Goal: Task Accomplishment & Management: Complete application form

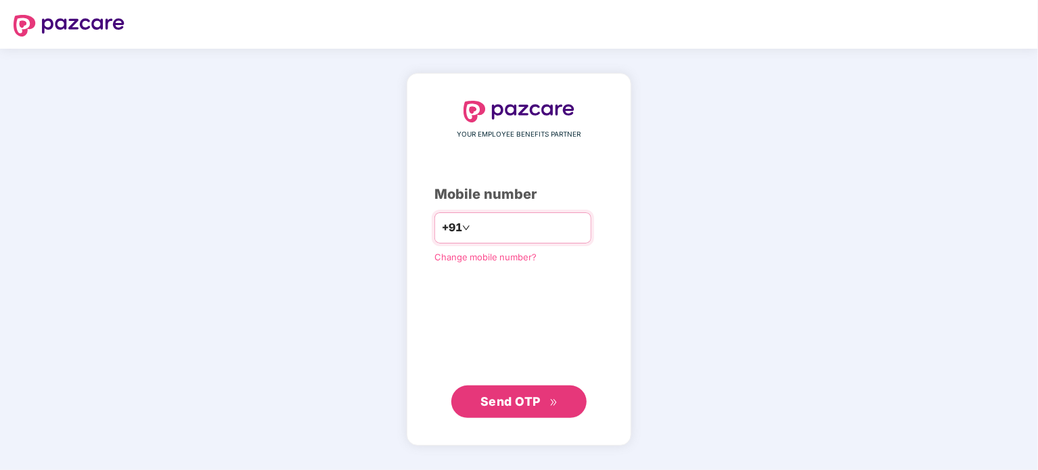
click at [473, 234] on input "number" at bounding box center [528, 228] width 111 height 22
type input "**********"
click at [536, 400] on span "Send OTP" at bounding box center [510, 401] width 60 height 14
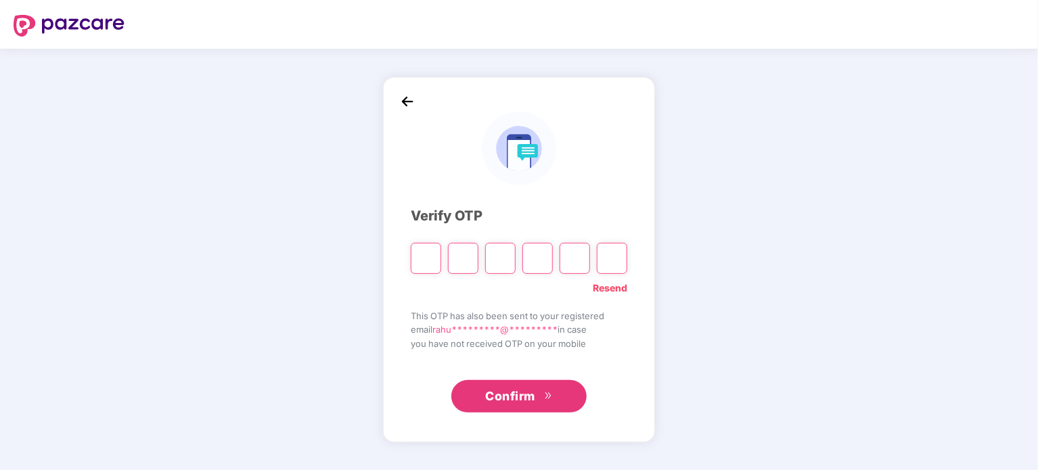
type input "*"
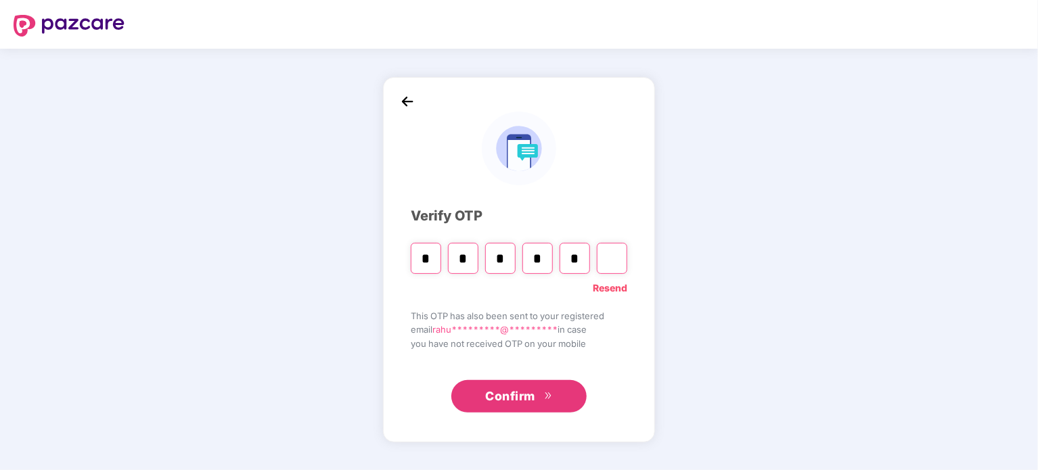
type input "*"
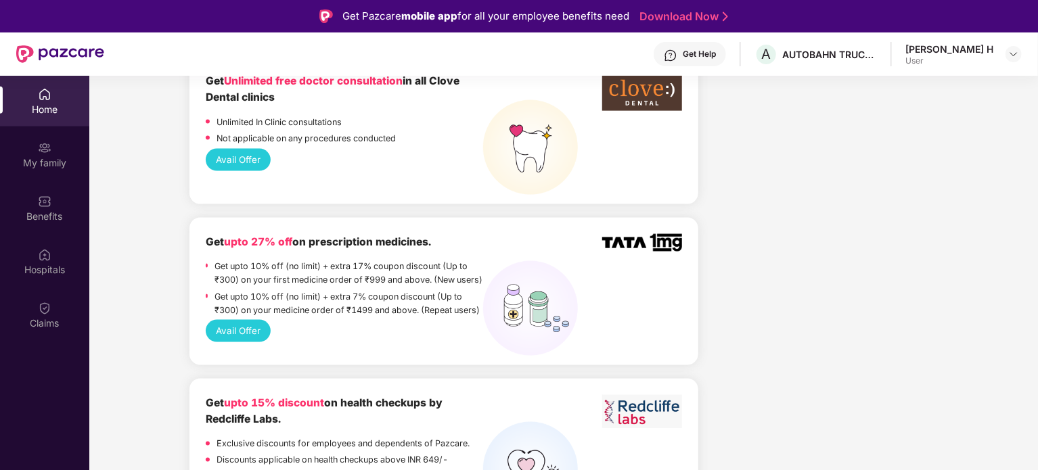
scroll to position [936, 0]
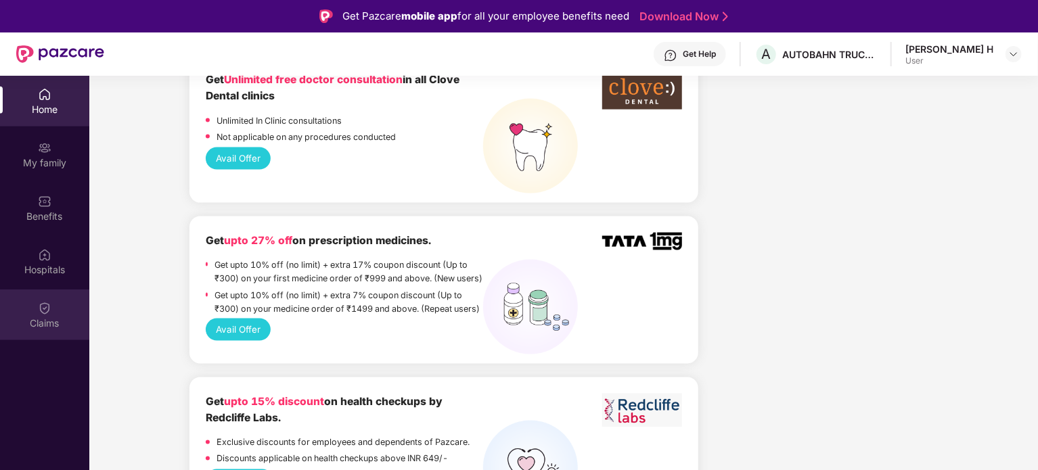
click at [51, 313] on div "Claims" at bounding box center [44, 315] width 89 height 51
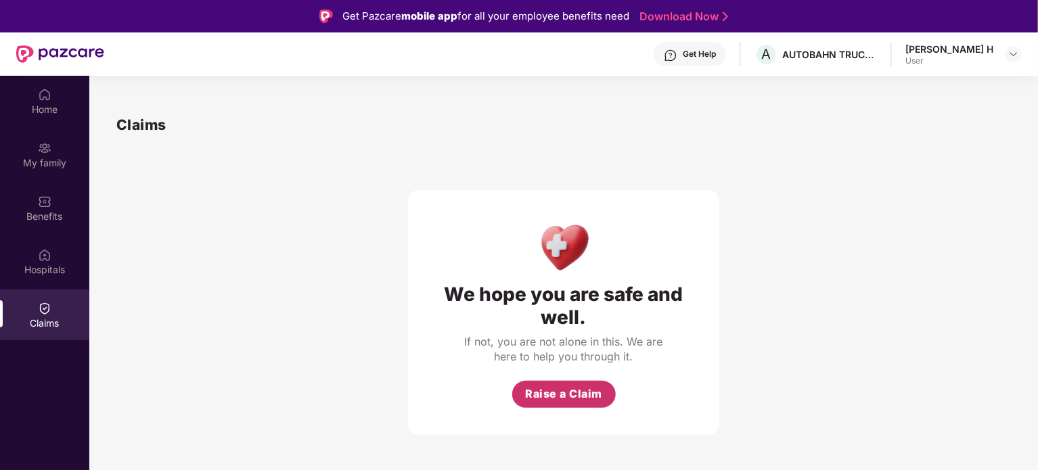
click at [578, 394] on span "Raise a Claim" at bounding box center [563, 394] width 77 height 17
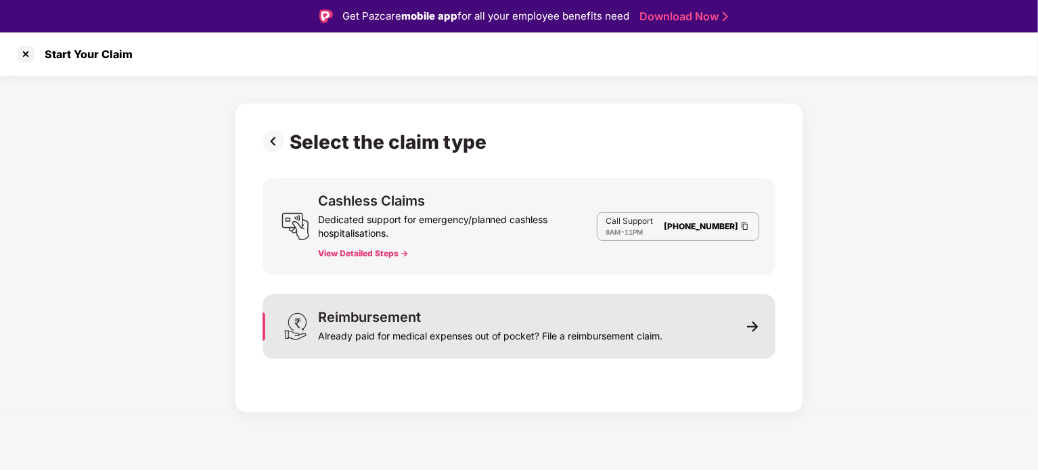
click at [697, 335] on div "Reimbursement Already paid for medical expenses out of pocket? File a reimburse…" at bounding box center [519, 326] width 513 height 65
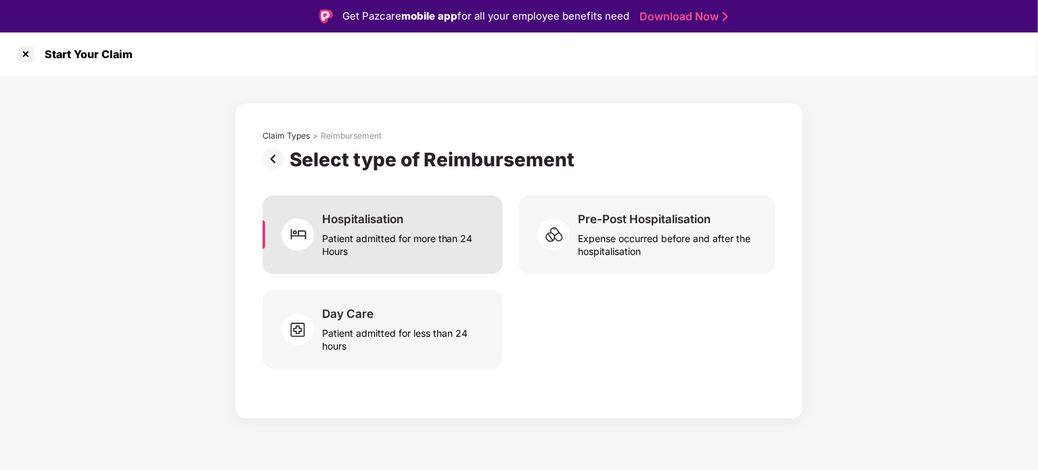
click at [411, 260] on div "Hospitalisation Patient admitted for more than 24 Hours" at bounding box center [383, 235] width 240 height 78
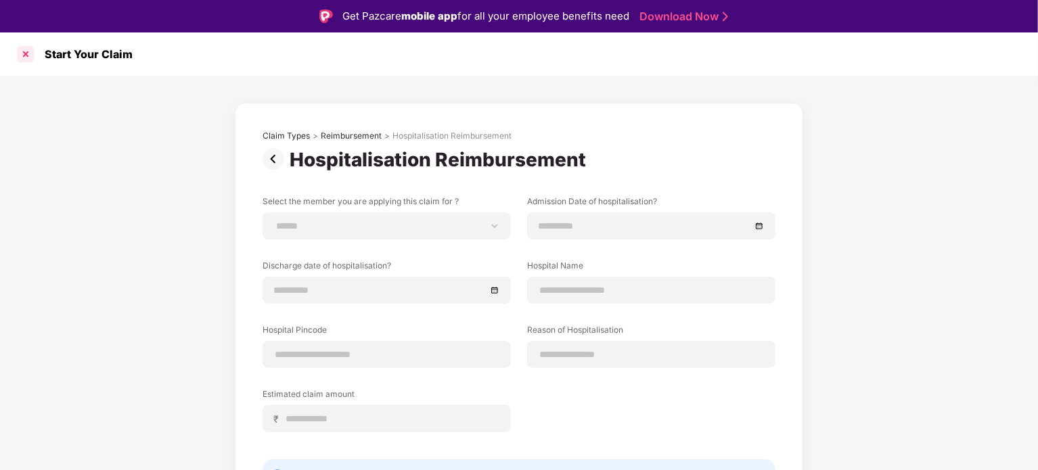
click at [27, 54] on div at bounding box center [26, 54] width 22 height 22
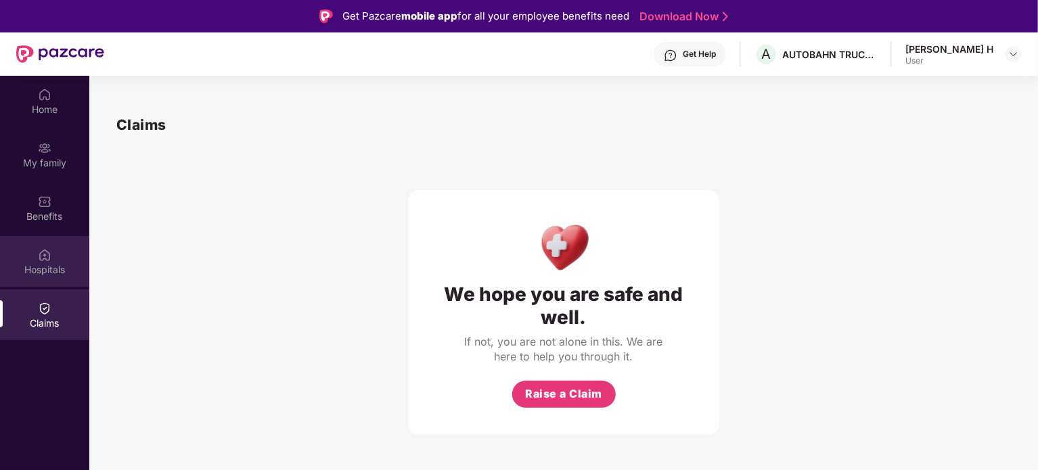
click at [41, 250] on img at bounding box center [45, 255] width 14 height 14
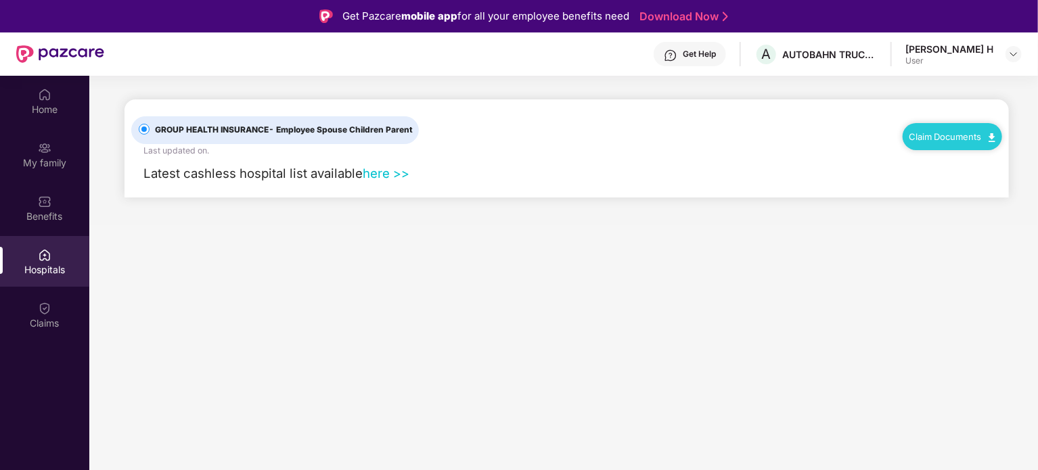
click at [930, 143] on div "Claim Documents" at bounding box center [952, 136] width 99 height 27
click at [996, 136] on div "Claim Documents" at bounding box center [952, 136] width 99 height 27
click at [978, 137] on link "Claim Documents" at bounding box center [952, 136] width 86 height 11
click at [970, 162] on link "Claim Form" at bounding box center [958, 160] width 88 height 29
click at [58, 223] on div "Benefits" at bounding box center [44, 208] width 89 height 51
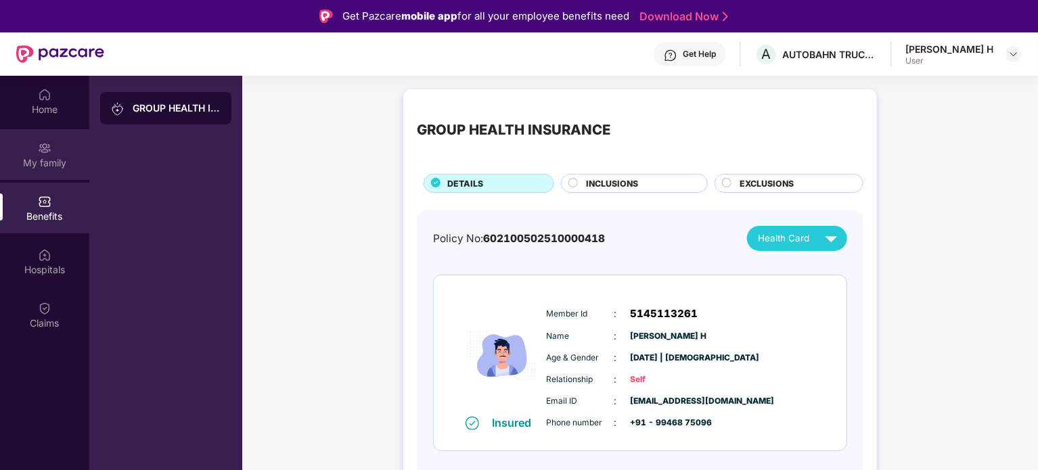
click at [63, 157] on div "My family" at bounding box center [44, 163] width 89 height 14
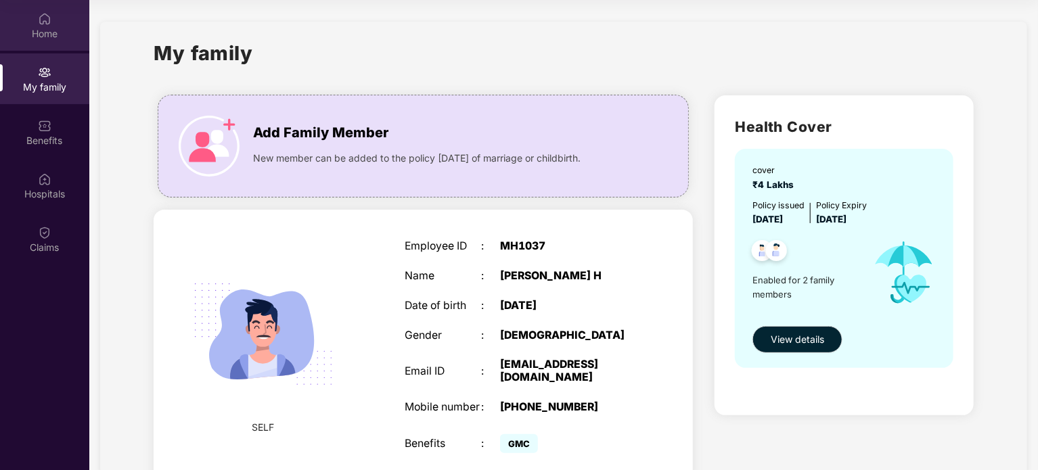
click at [51, 32] on div "Home" at bounding box center [44, 34] width 89 height 14
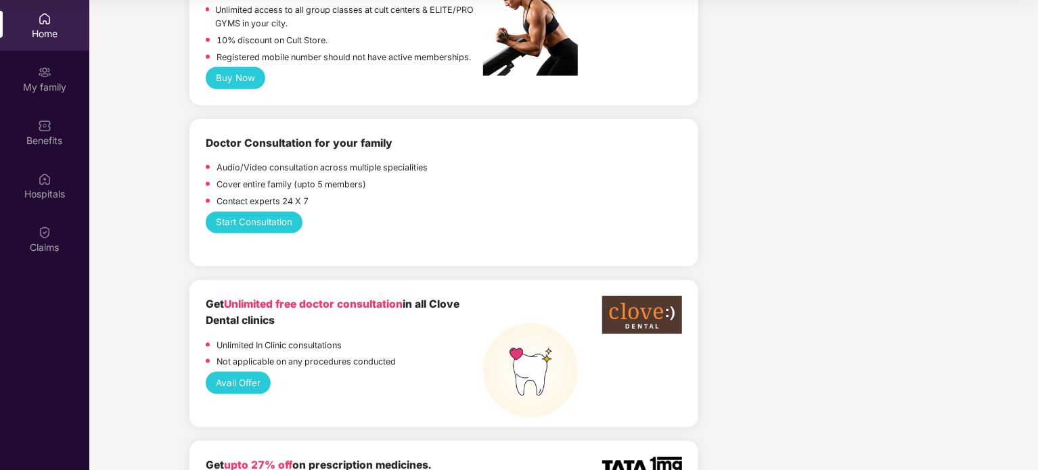
scroll to position [953, 0]
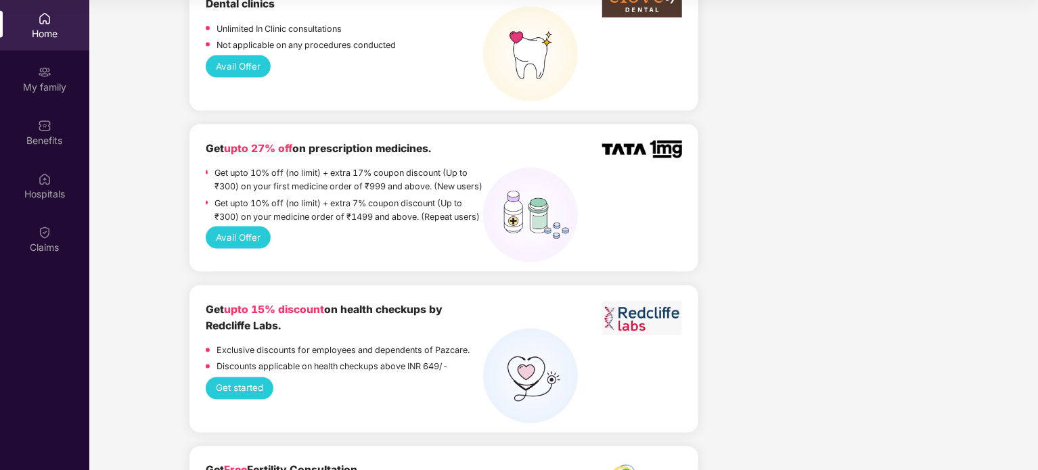
click at [251, 399] on button "Get started" at bounding box center [240, 389] width 68 height 22
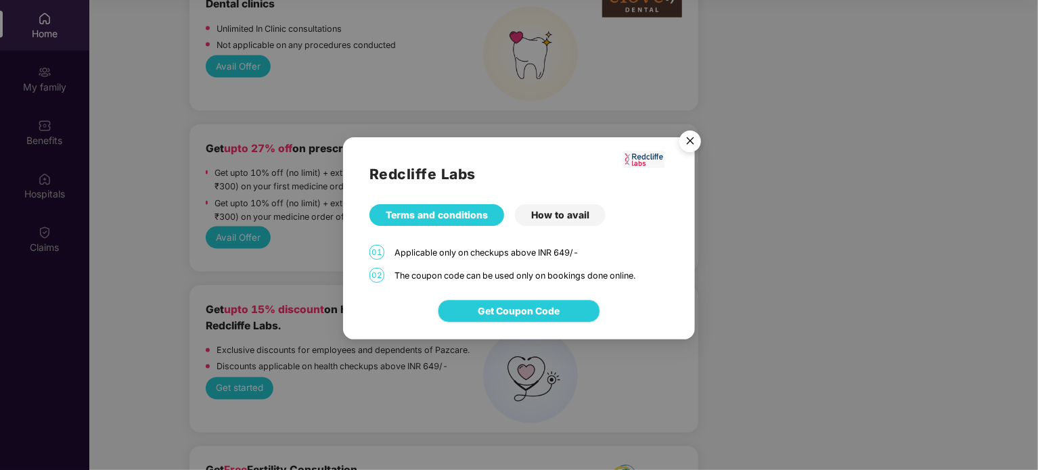
click at [523, 311] on span "Get Coupon Code" at bounding box center [519, 311] width 82 height 15
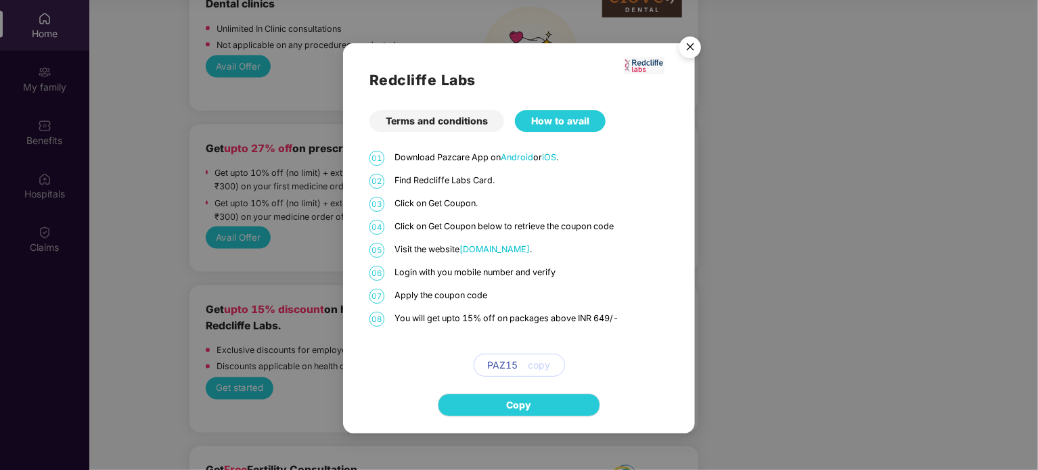
click at [690, 49] on img "Close" at bounding box center [690, 49] width 38 height 38
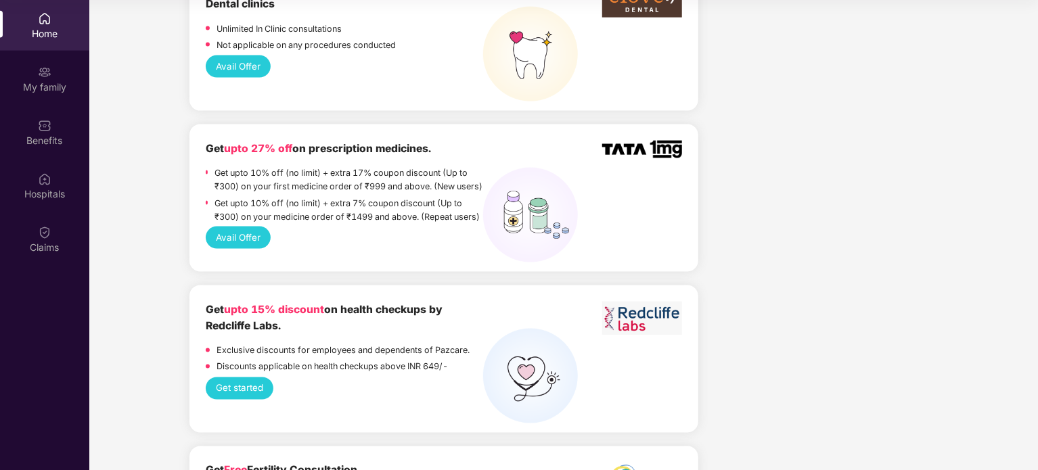
click at [252, 246] on button "Avail Offer" at bounding box center [239, 238] width 66 height 22
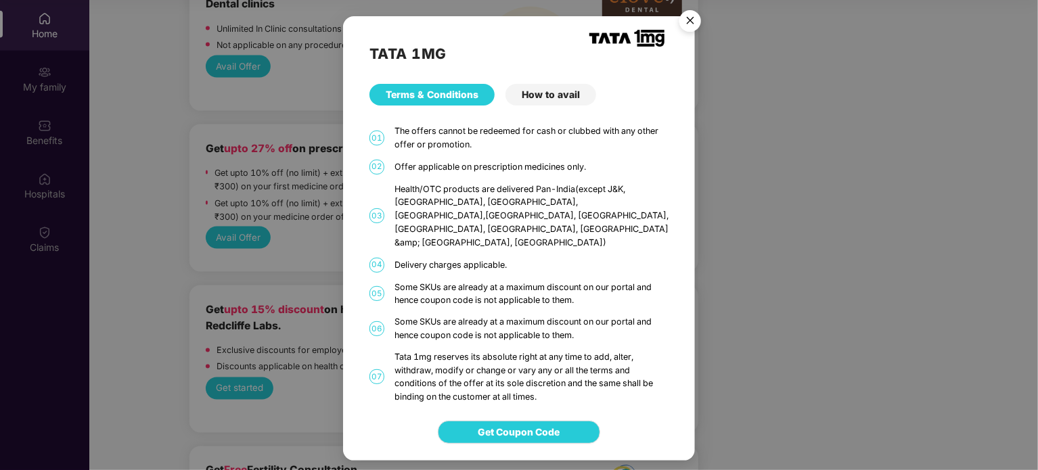
click at [693, 36] on img "Close" at bounding box center [690, 23] width 38 height 38
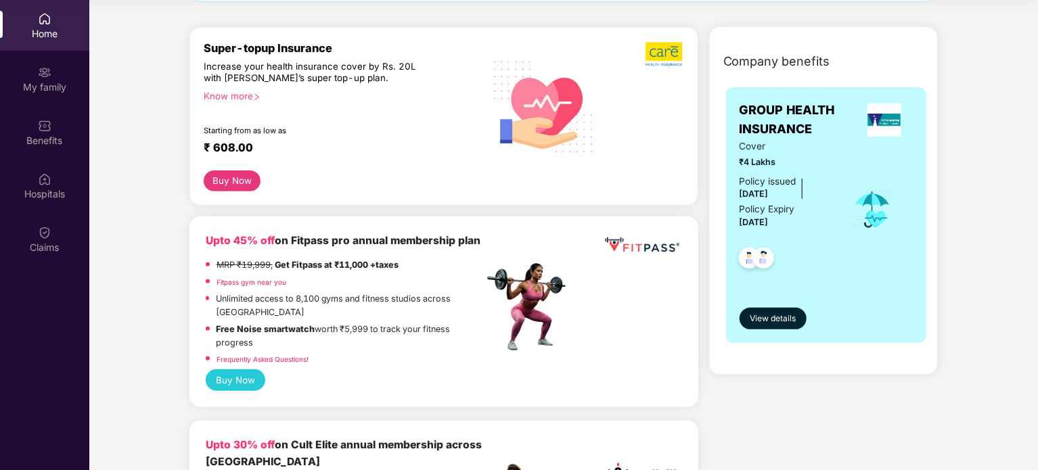
scroll to position [0, 0]
